Goal: Task Accomplishment & Management: Manage account settings

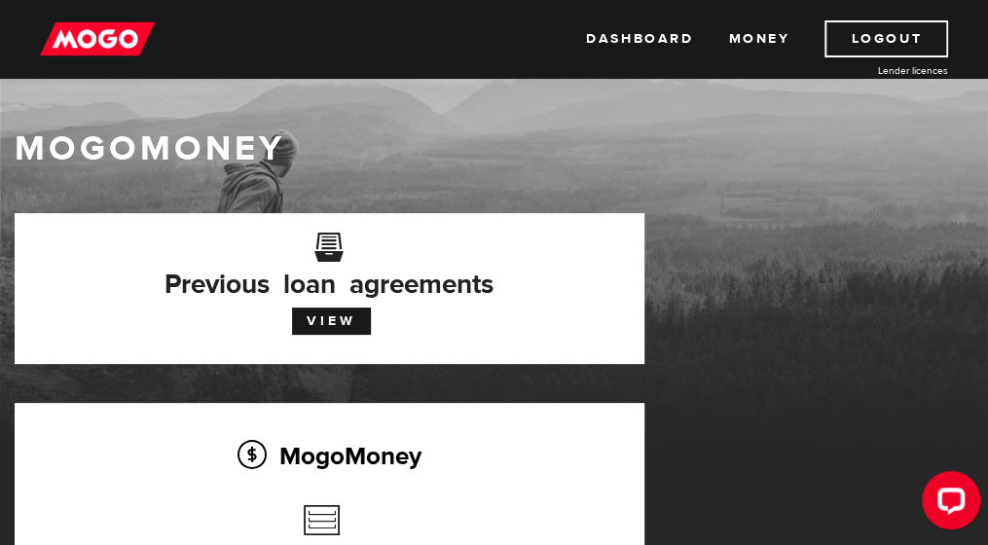
click at [359, 435] on h2 "MogoMoney" at bounding box center [330, 455] width 572 height 41
click at [612, 38] on link "Dashboard" at bounding box center [639, 38] width 107 height 37
click at [753, 38] on link "Money" at bounding box center [758, 38] width 61 height 37
click at [371, 308] on link "View" at bounding box center [331, 321] width 79 height 27
click at [949, 497] on icon "Open LiveChat chat widget" at bounding box center [952, 500] width 18 height 13
